Goal: Information Seeking & Learning: Learn about a topic

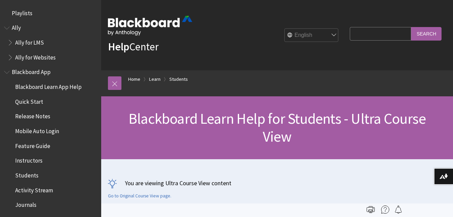
scroll to position [783, 0]
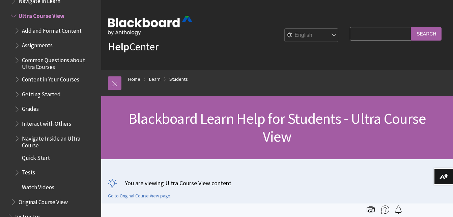
click at [221, 18] on div "Help Center English عربية Català Cymraeg Deutsch Español Suomi Français עברית I…" at bounding box center [277, 35] width 352 height 70
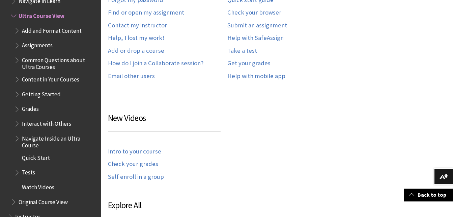
scroll to position [0, 0]
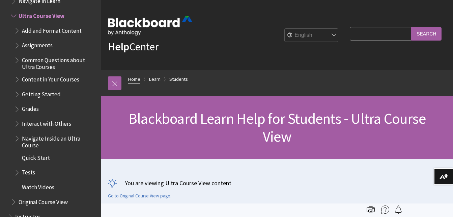
click at [135, 77] on link "Home" at bounding box center [134, 79] width 12 height 8
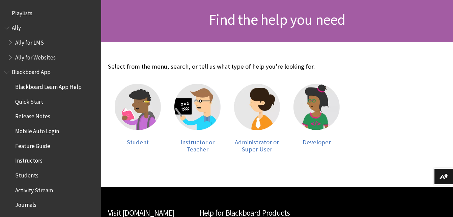
scroll to position [100, 0]
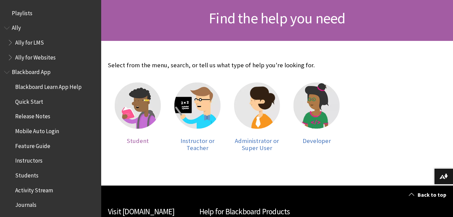
click at [129, 119] on img at bounding box center [138, 105] width 46 height 46
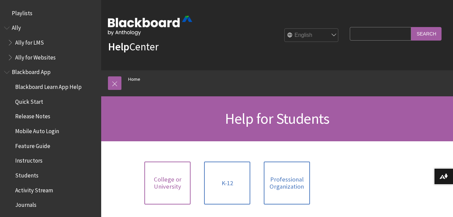
drag, startPoint x: 166, startPoint y: 165, endPoint x: 170, endPoint y: 189, distance: 25.0
click at [170, 189] on span "College or University" at bounding box center [168, 183] width 38 height 15
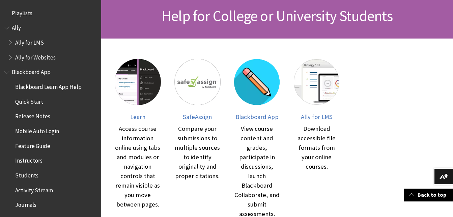
scroll to position [116, 0]
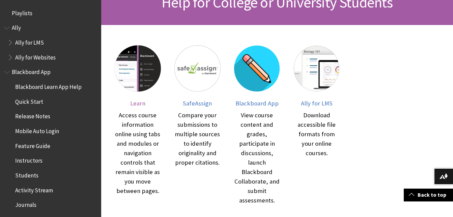
click at [137, 90] on img at bounding box center [138, 68] width 46 height 46
